Goal: Task Accomplishment & Management: Complete application form

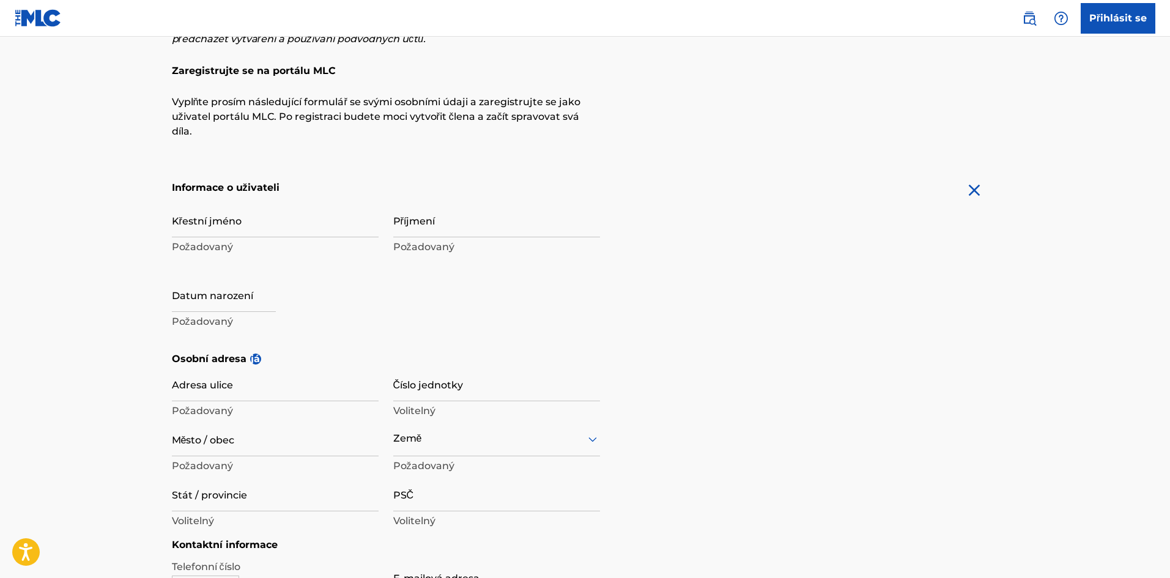
scroll to position [122, 0]
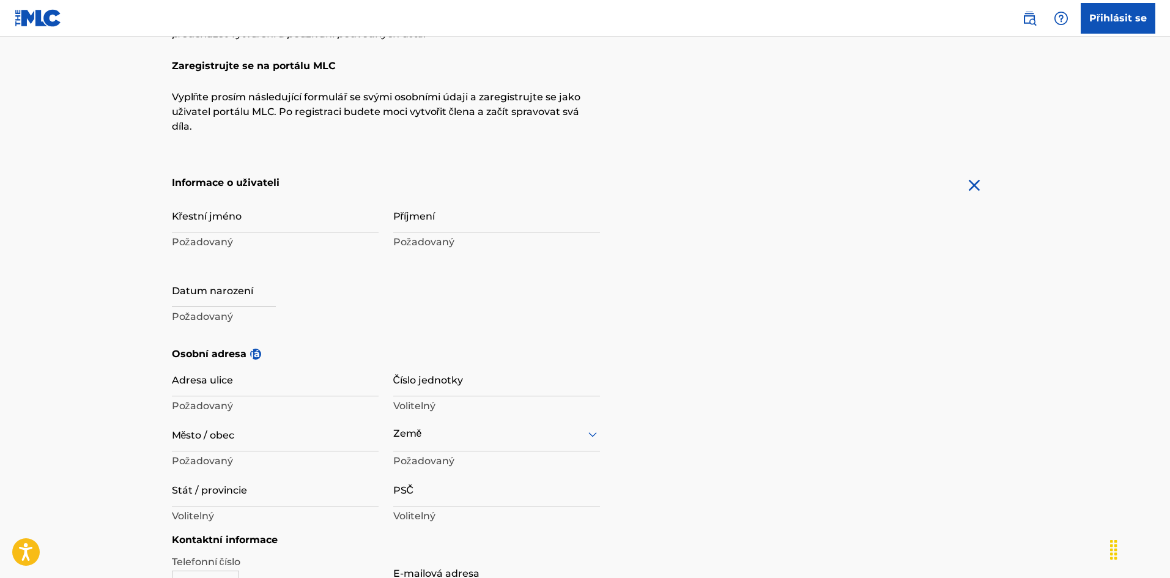
click at [300, 212] on input "Křestní jméno" at bounding box center [275, 215] width 207 height 35
type input "[PERSON_NAME]"
type input "Resko"
type input "Tovární 338"
type input "Ryžoviště"
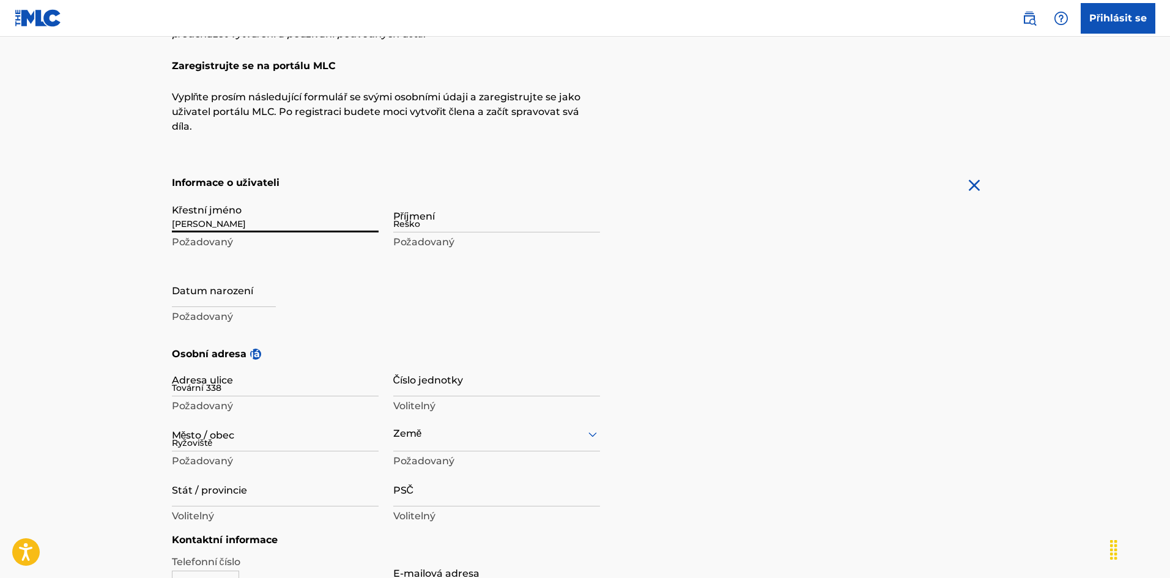
type input "[GEOGRAPHIC_DATA]"
type input "793 56"
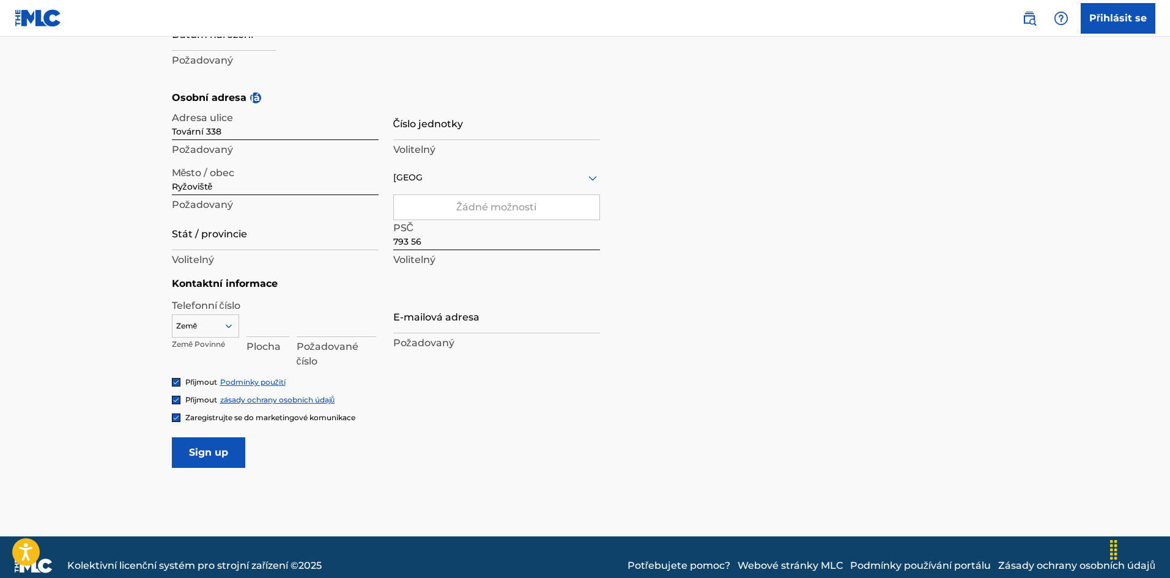
scroll to position [396, 0]
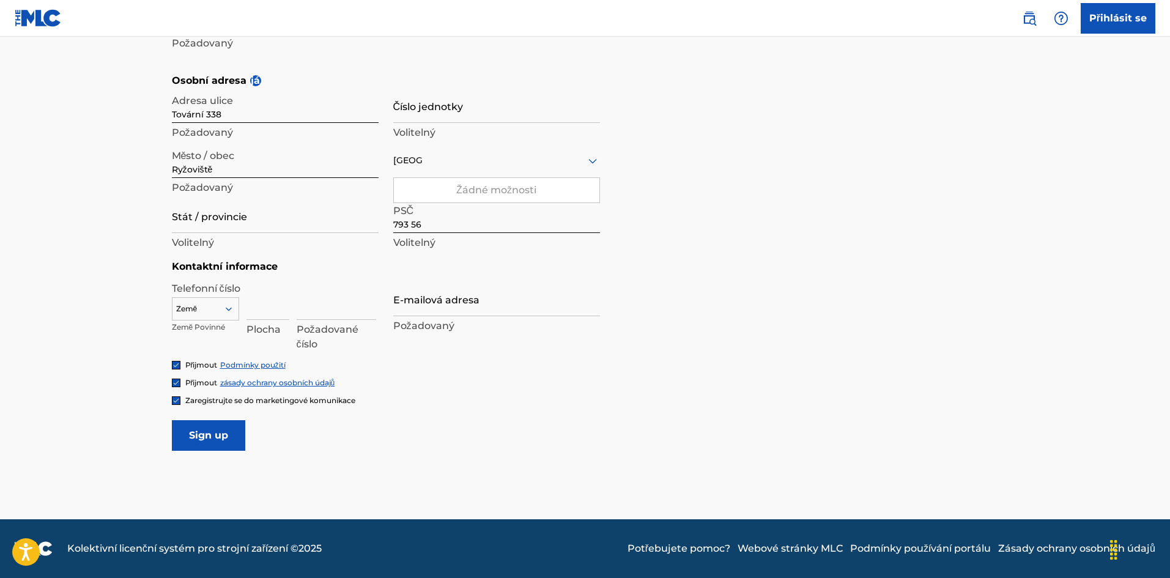
click at [228, 308] on icon at bounding box center [228, 308] width 11 height 11
click at [204, 451] on font "ČR +420" at bounding box center [195, 446] width 31 height 9
click at [272, 308] on input at bounding box center [267, 302] width 43 height 35
type input "732"
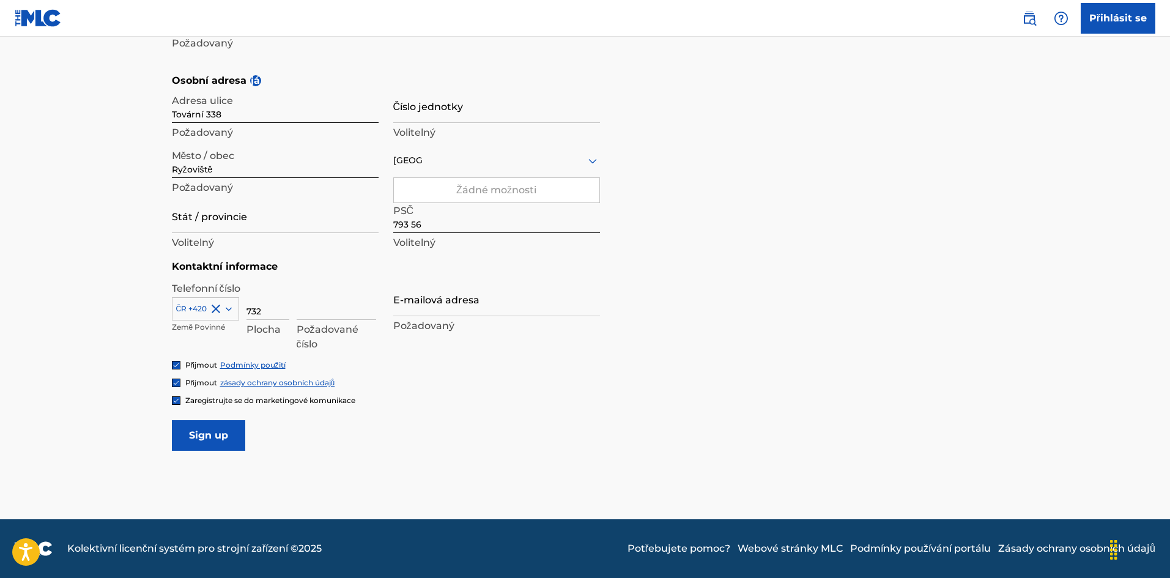
click at [324, 309] on input at bounding box center [337, 302] width 80 height 35
type input "797797"
click at [365, 361] on div "Přijmout Podmínky použití" at bounding box center [585, 365] width 827 height 10
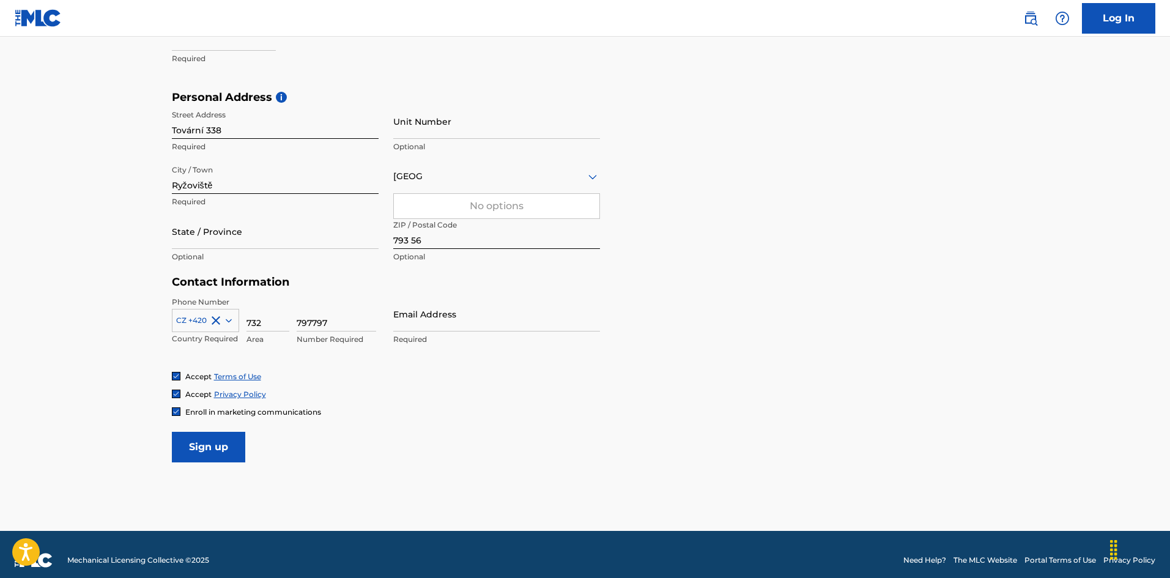
scroll to position [306, 0]
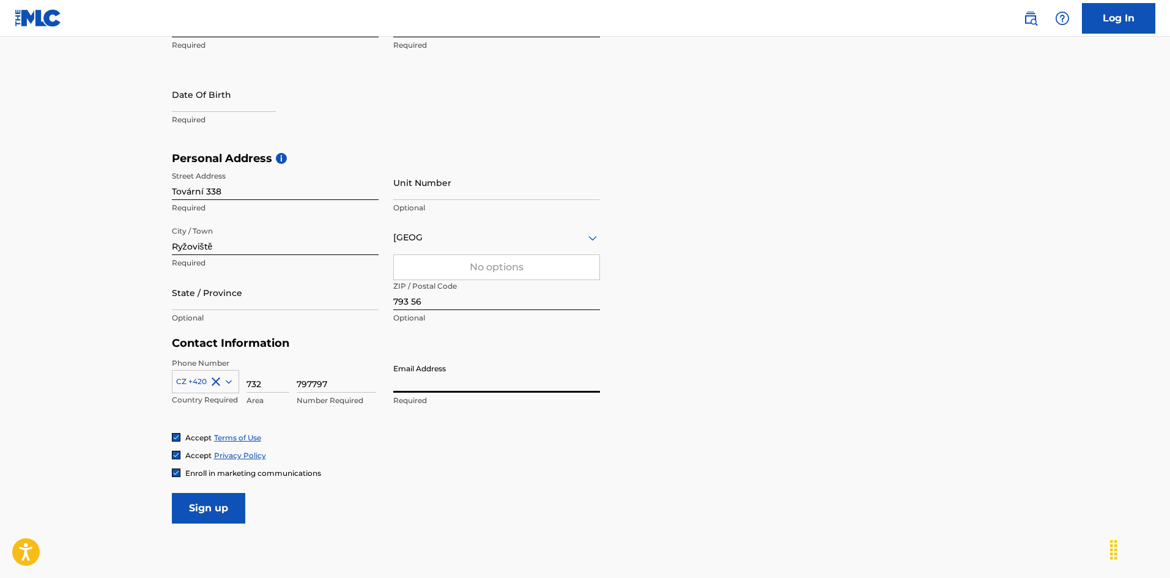
click at [465, 380] on input "Email Address" at bounding box center [496, 375] width 207 height 35
type input "[EMAIL_ADDRESS][DOMAIN_NAME]"
click at [495, 448] on div "Accept Terms of Use Accept Privacy Policy Enroll in marketing communications" at bounding box center [585, 455] width 827 height 46
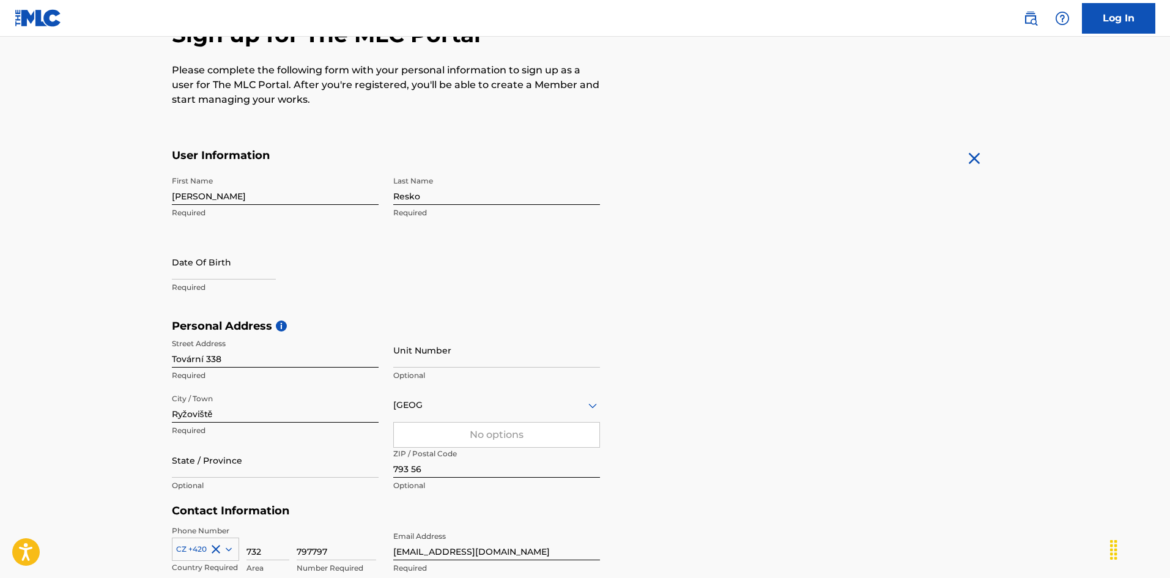
scroll to position [122, 0]
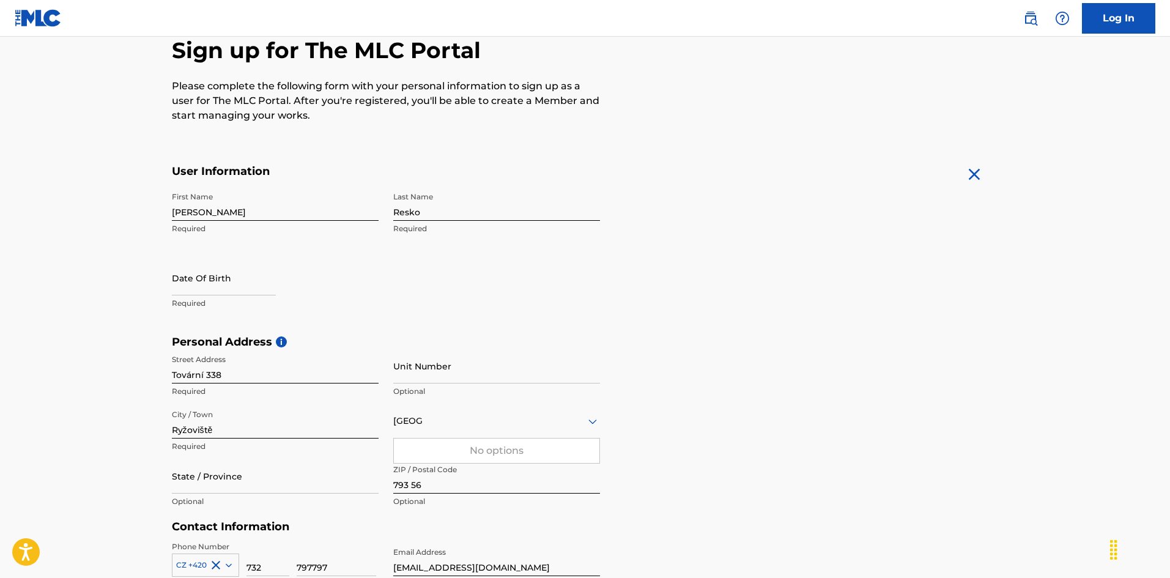
select select "7"
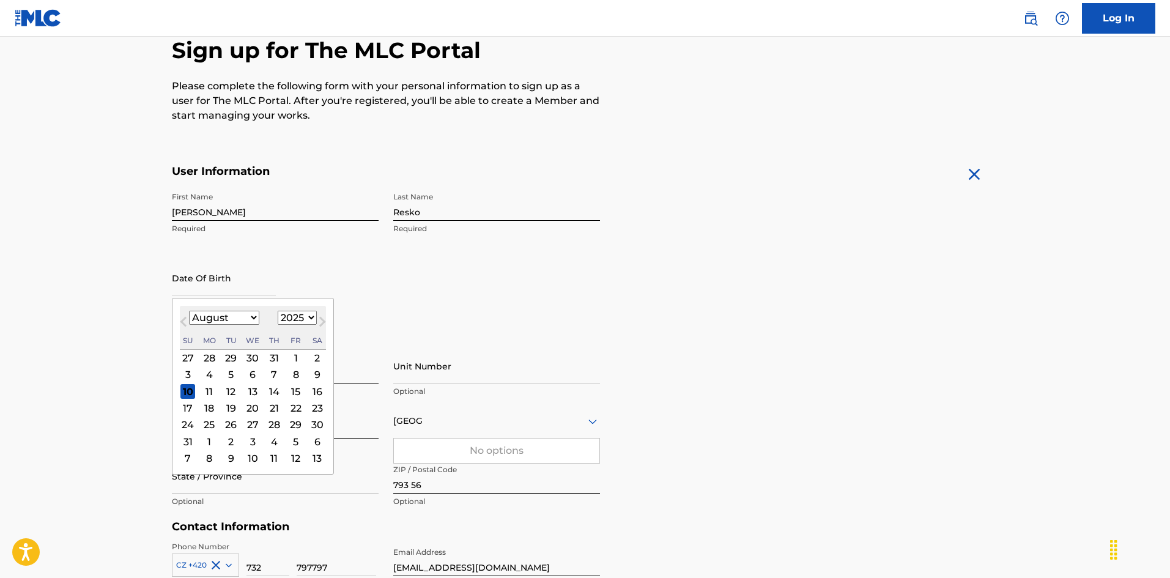
click at [219, 285] on input "text" at bounding box center [224, 278] width 104 height 35
click at [304, 316] on select "1900 1901 1902 1903 1904 1905 1906 1907 1908 1909 1910 1911 1912 1913 1914 1915…" at bounding box center [297, 318] width 39 height 14
select select "1983"
click at [278, 311] on select "1900 1901 1902 1903 1904 1905 1906 1907 1908 1909 1910 1911 1912 1913 1914 1915…" at bounding box center [297, 318] width 39 height 14
click at [251, 315] on select "January February March April May June July August September October November De…" at bounding box center [224, 318] width 70 height 14
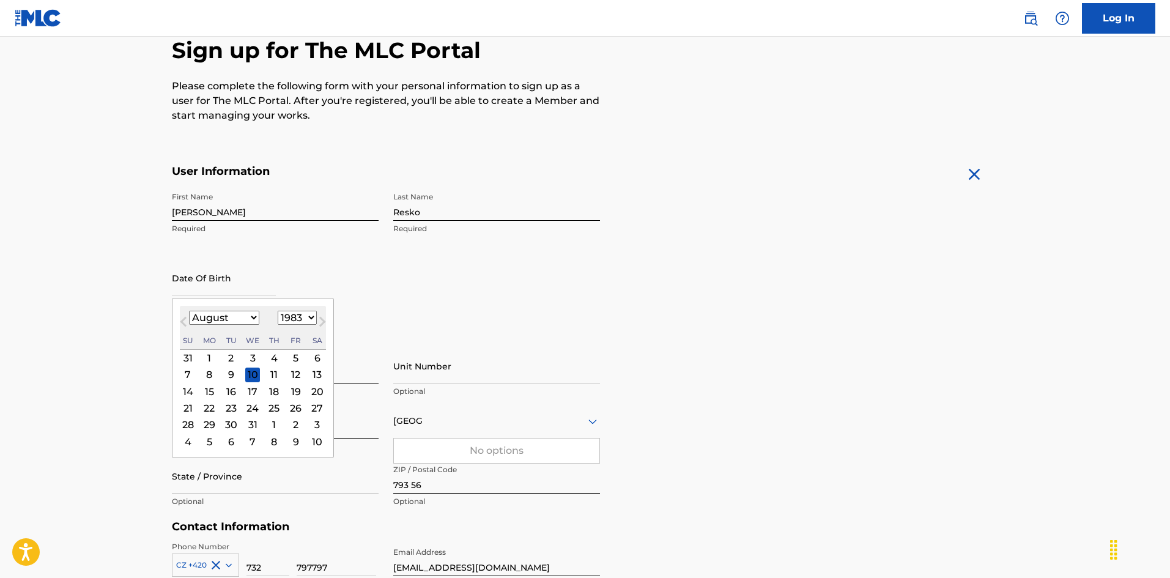
select select "6"
click at [189, 311] on select "January February March April May June July August September October November De…" at bounding box center [224, 318] width 70 height 14
click at [233, 377] on div "5" at bounding box center [231, 375] width 15 height 15
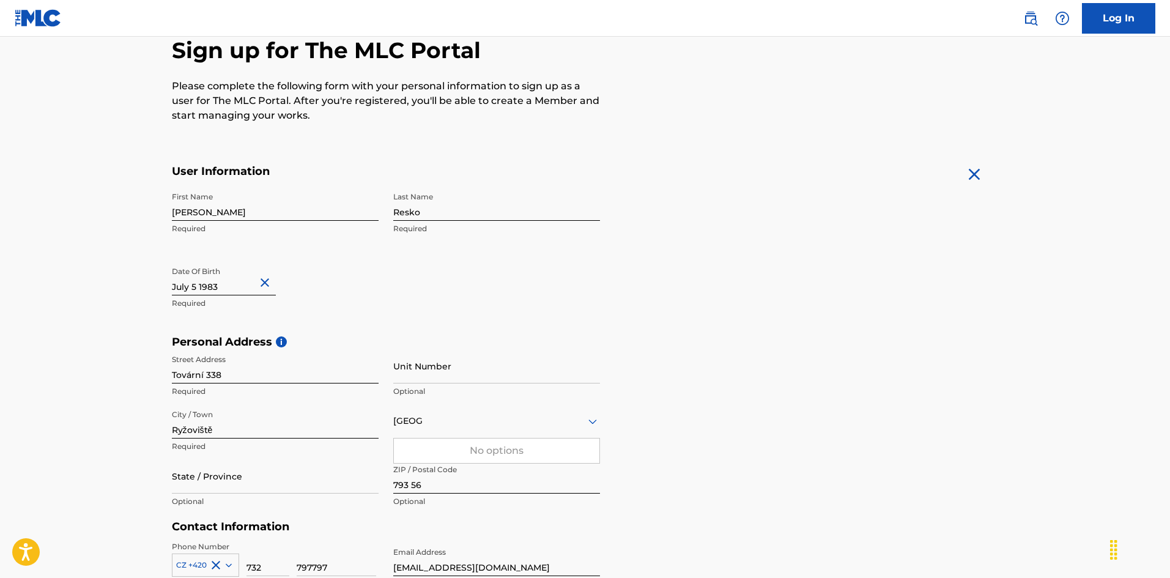
click at [801, 355] on div "Personal Address i Street Address Tovární 338 Required Unit Number Optional Cit…" at bounding box center [585, 427] width 827 height 185
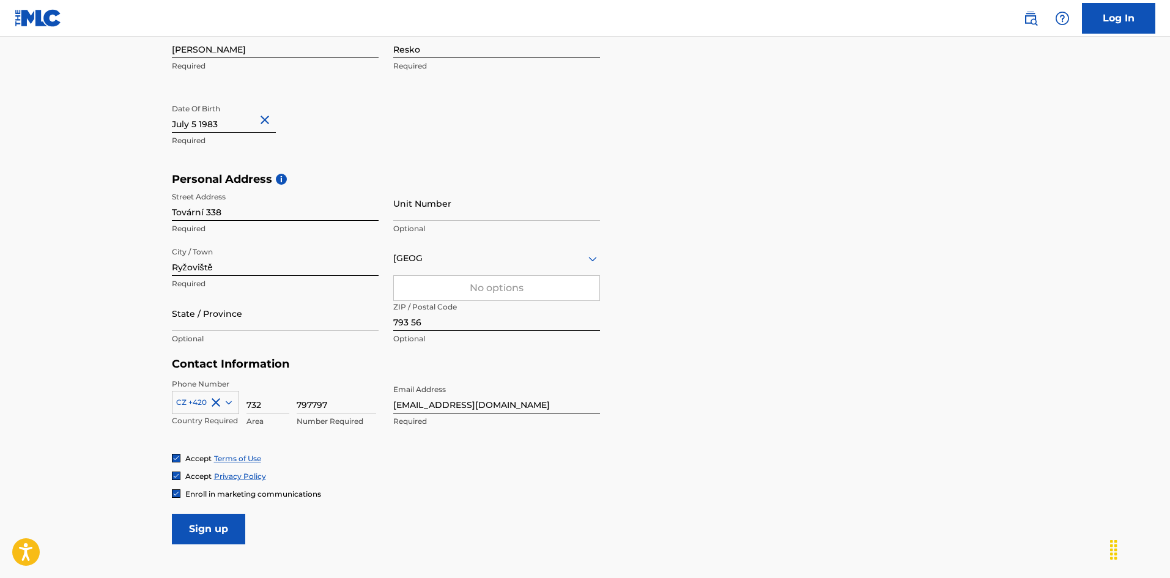
scroll to position [306, 0]
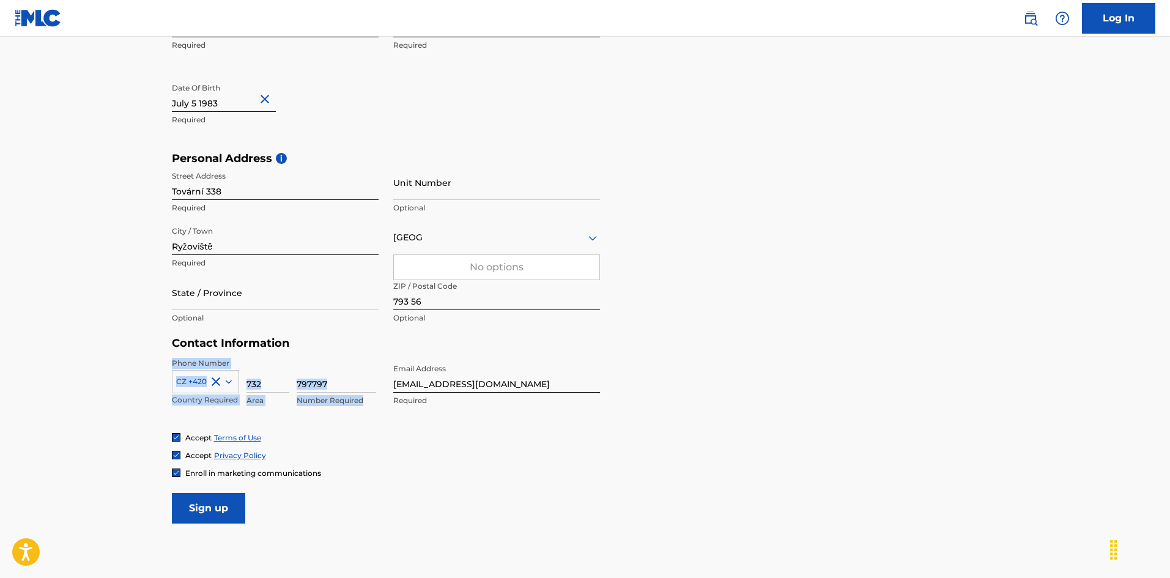
drag, startPoint x: 154, startPoint y: 359, endPoint x: 368, endPoint y: 401, distance: 218.1
click at [368, 401] on main "The MLC uses identity verification before a user is registered to comply with K…" at bounding box center [585, 161] width 1170 height 861
copy div "Phone Number CZ +420 Country Required Area Number Required"
